Goal: Task Accomplishment & Management: Manage account settings

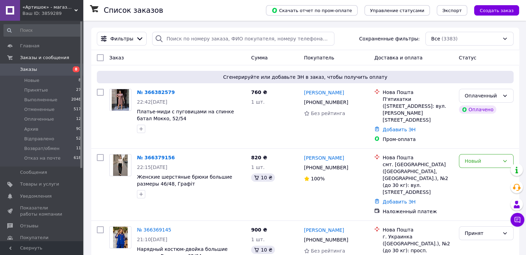
click at [43, 67] on span "Заказы" at bounding box center [42, 69] width 44 height 6
click at [63, 68] on span "Заказы" at bounding box center [42, 69] width 44 height 6
